Goal: Information Seeking & Learning: Learn about a topic

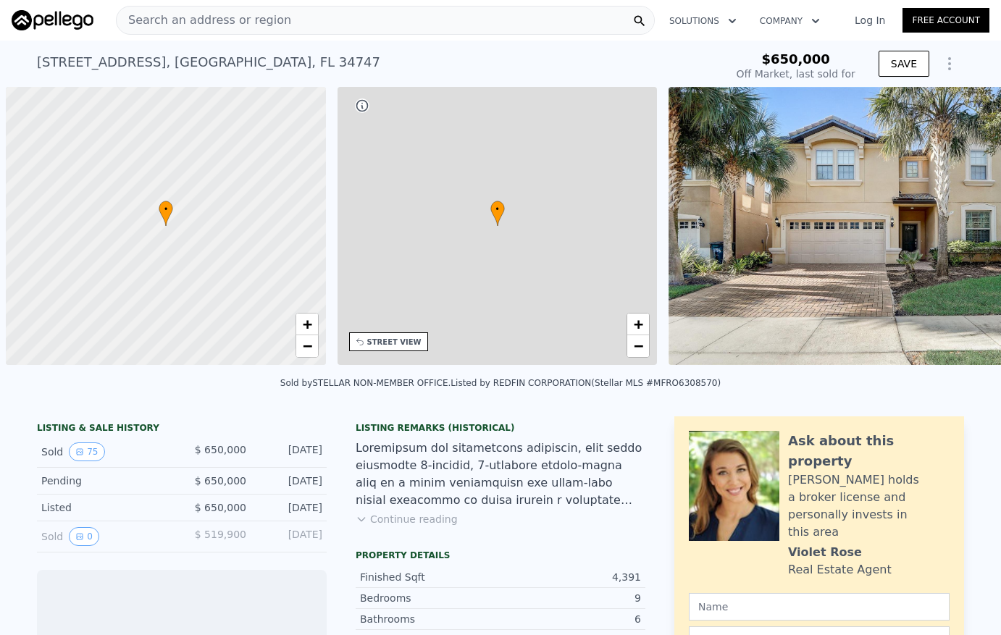
scroll to position [0, 6]
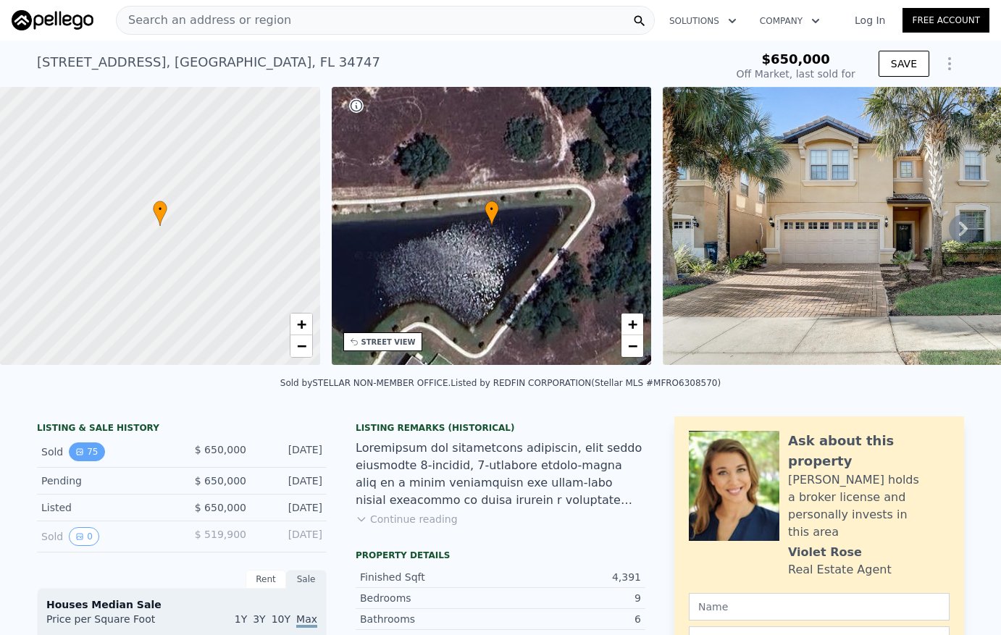
click at [78, 460] on button "75" at bounding box center [86, 451] width 35 height 19
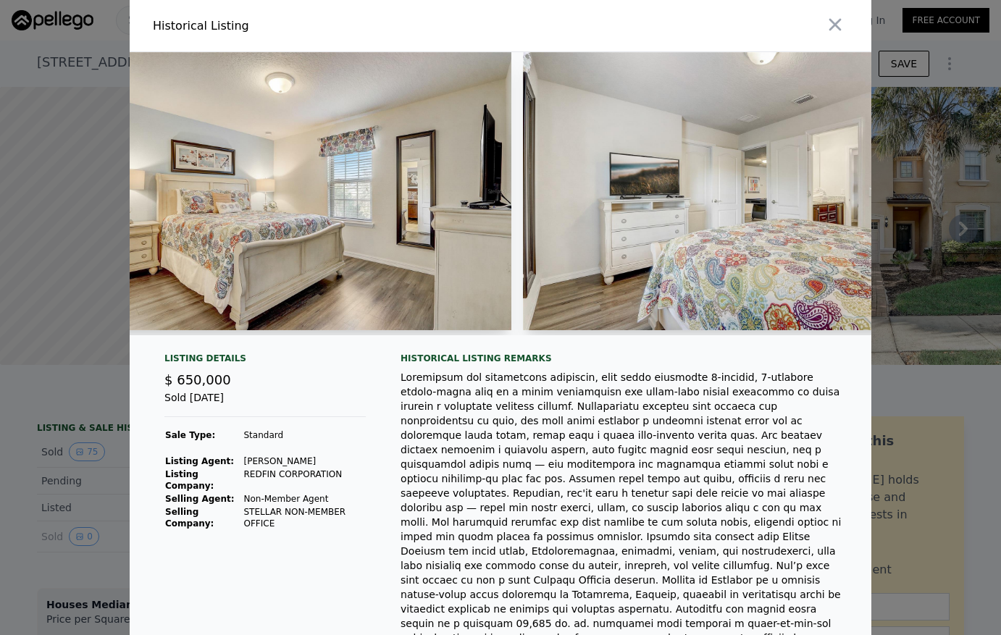
scroll to position [0, 15075]
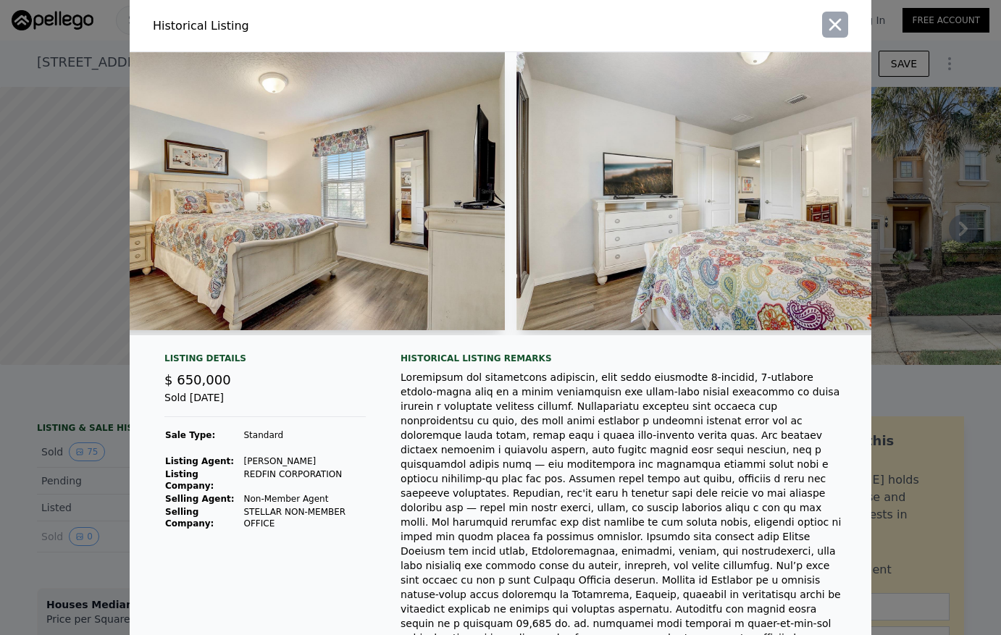
click at [822, 24] on button "button" at bounding box center [835, 25] width 26 height 26
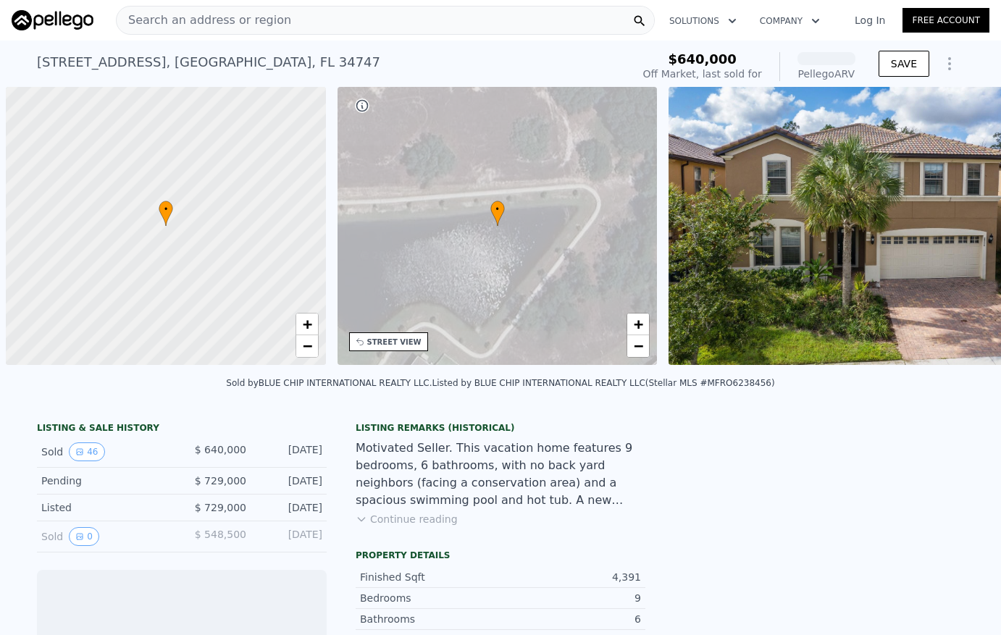
scroll to position [0, 6]
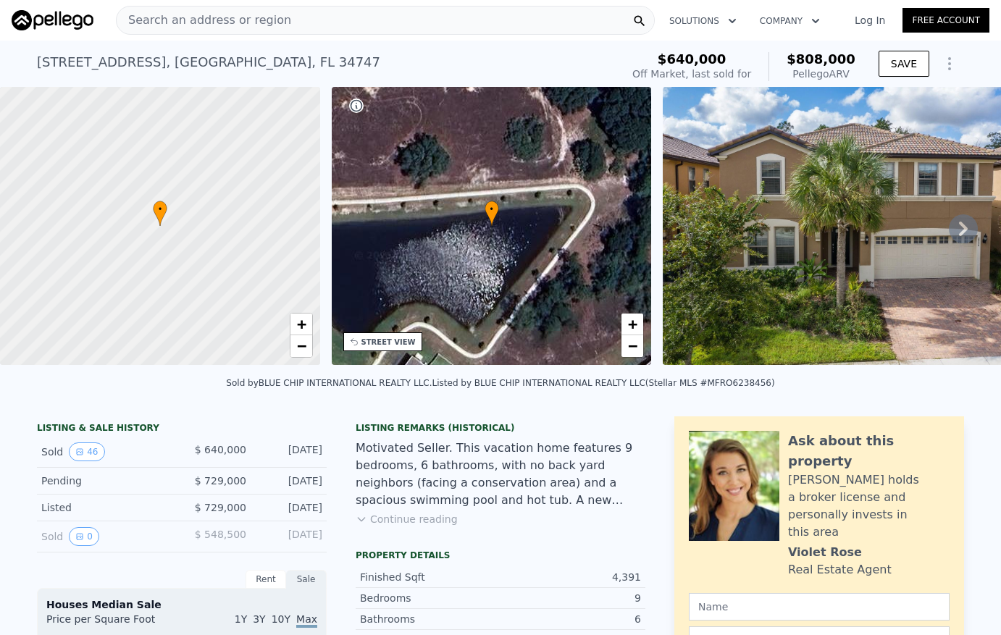
click at [959, 229] on icon at bounding box center [963, 229] width 9 height 14
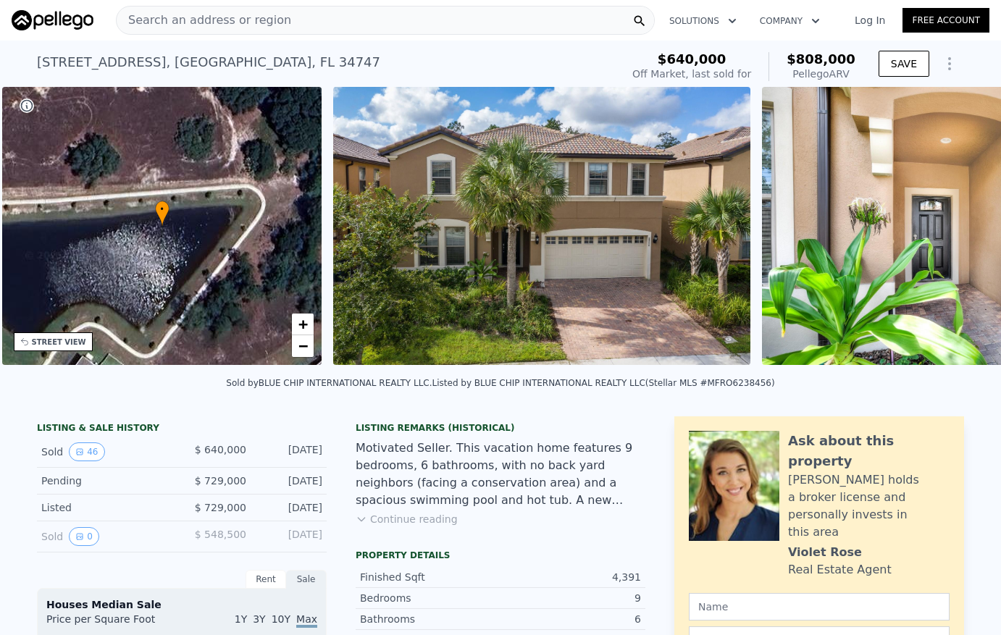
scroll to position [0, 337]
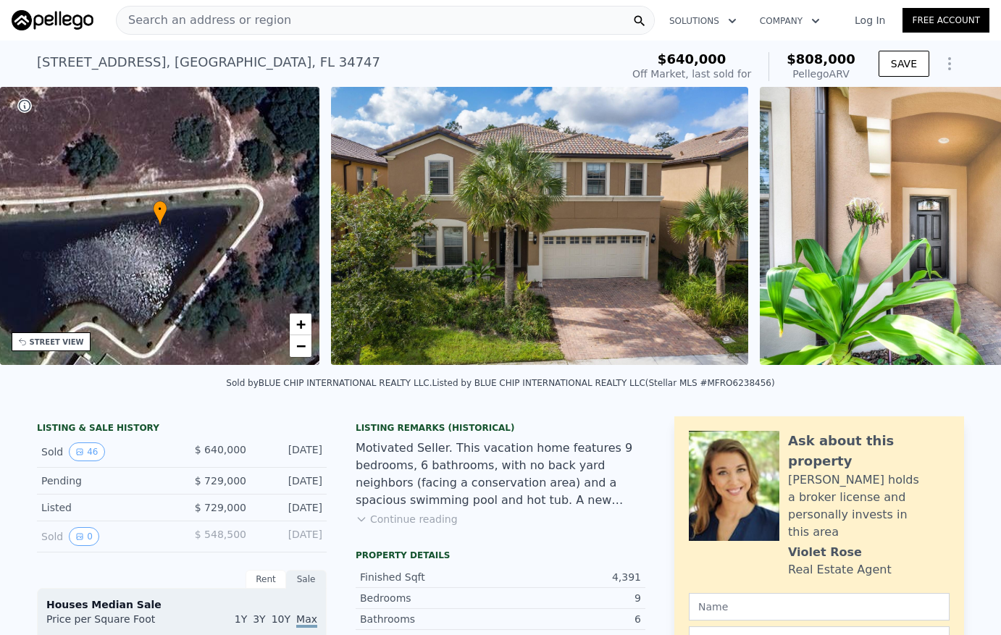
click at [949, 229] on img at bounding box center [968, 226] width 417 height 278
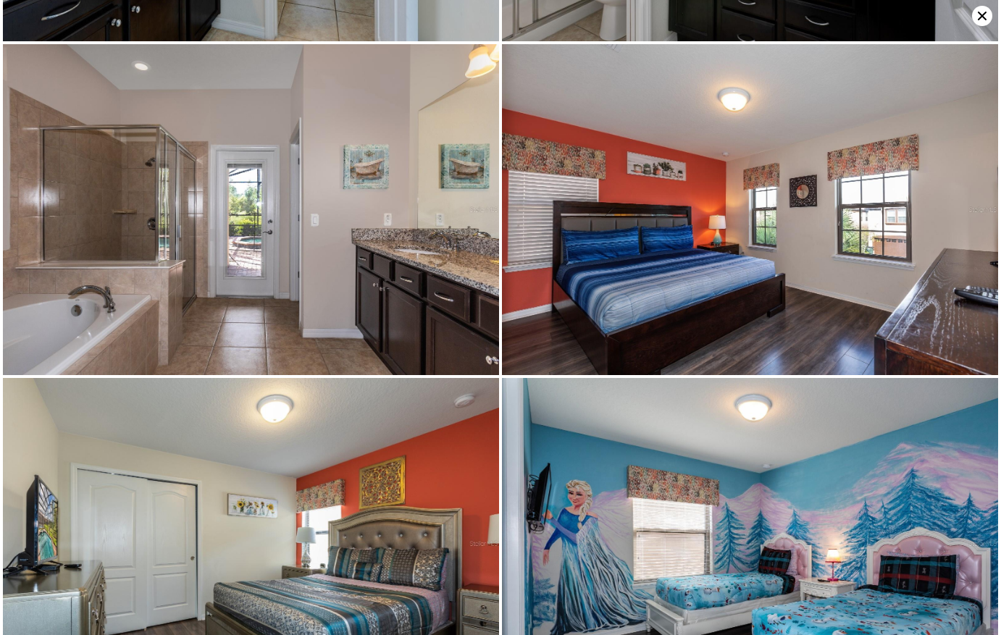
scroll to position [2640, 0]
